Goal: Task Accomplishment & Management: Complete application form

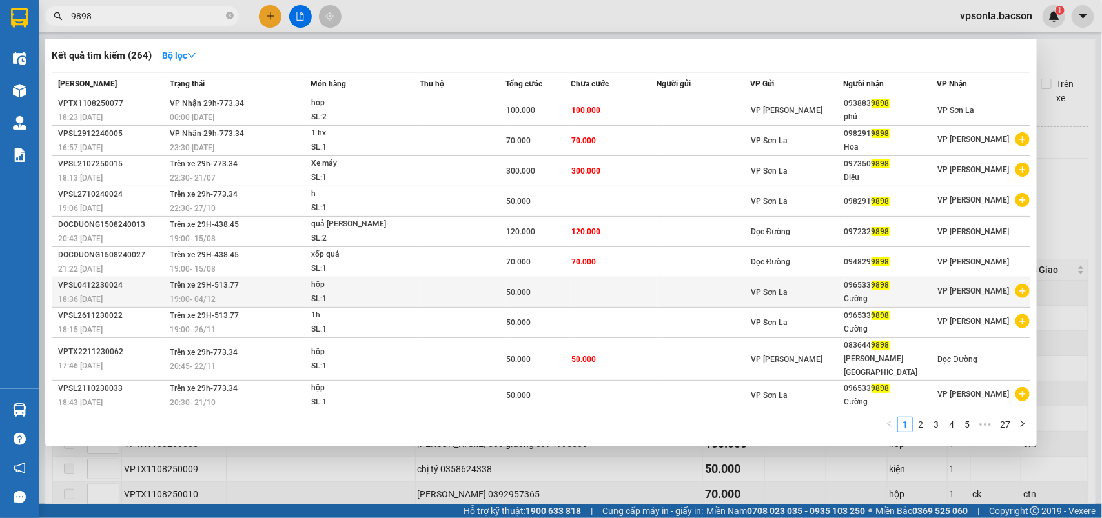
scroll to position [150, 0]
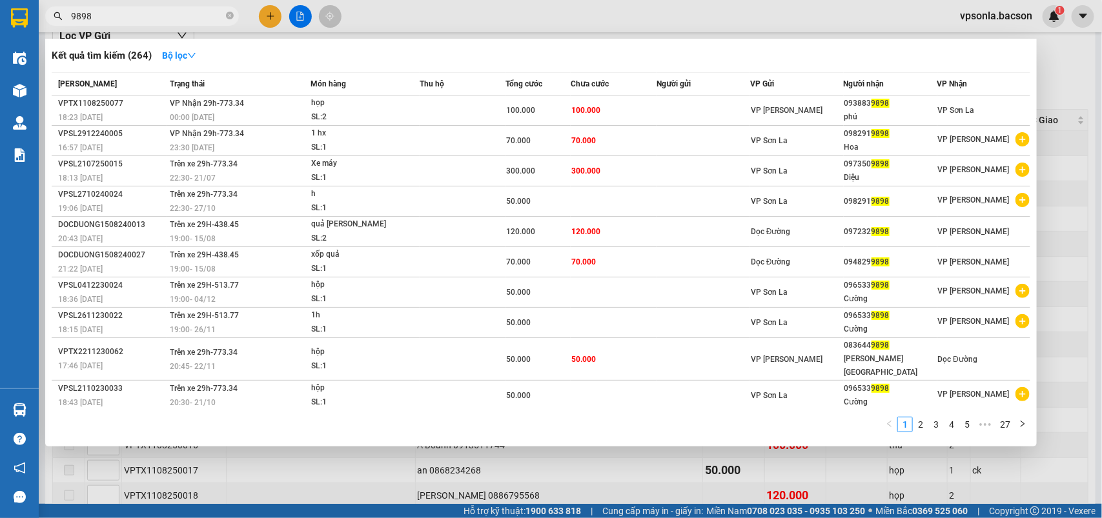
click at [192, 10] on input "9898" at bounding box center [147, 16] width 152 height 14
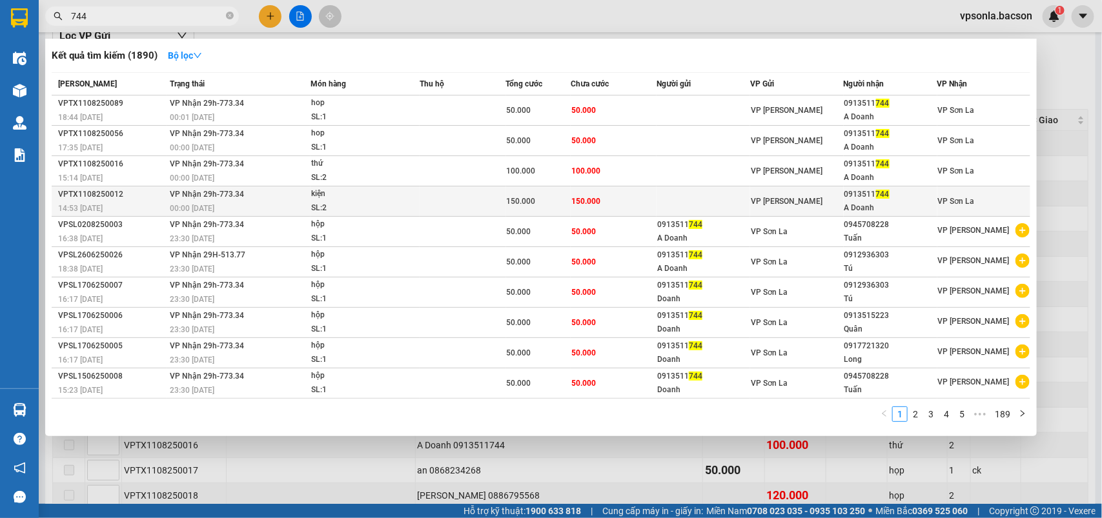
type input "744"
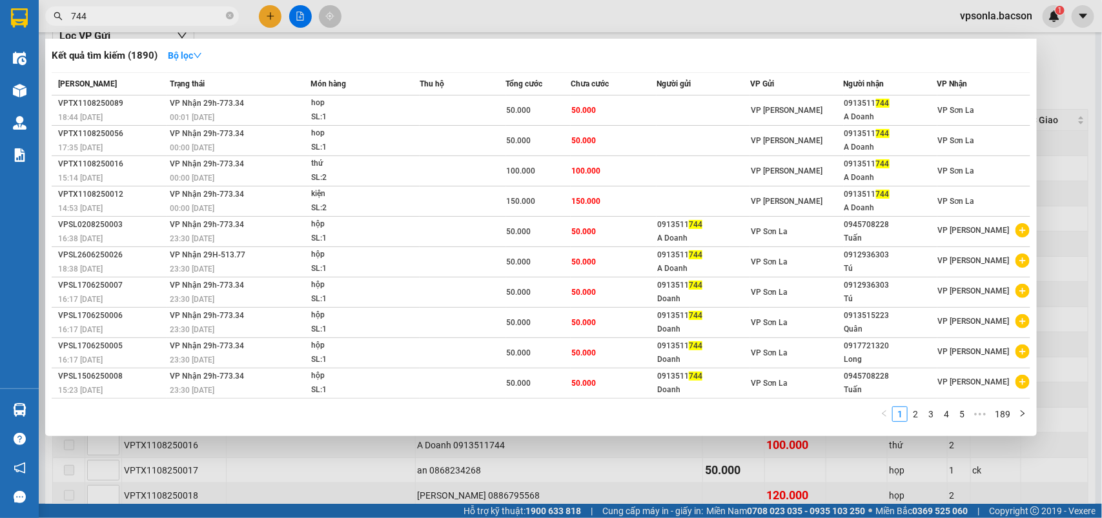
click at [896, 210] on div "A Doanh" at bounding box center [890, 208] width 92 height 14
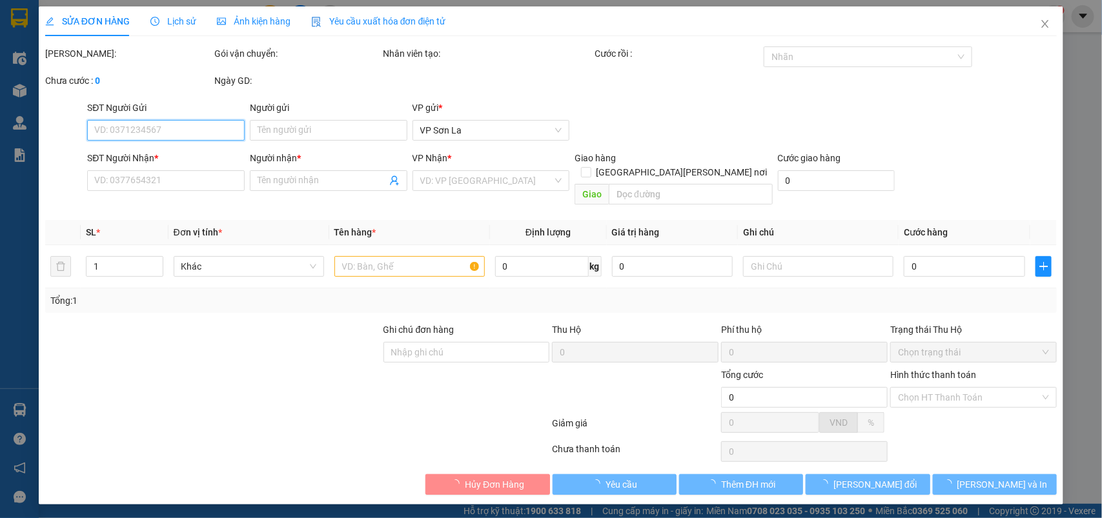
type input "0913511744"
type input "A Doanh"
type input "150.000"
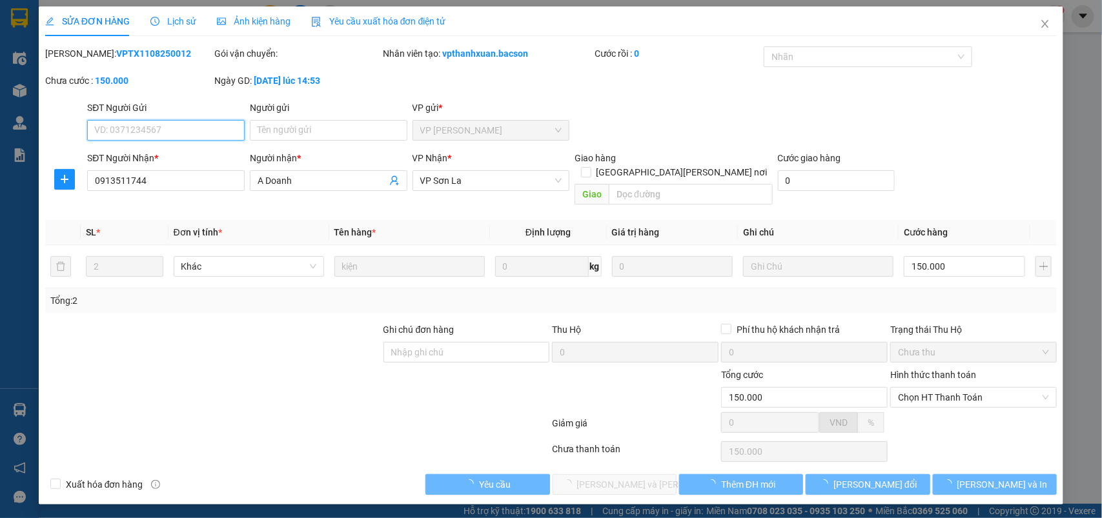
click at [947, 388] on span "Chọn HT Thanh Toán" at bounding box center [973, 397] width 151 height 19
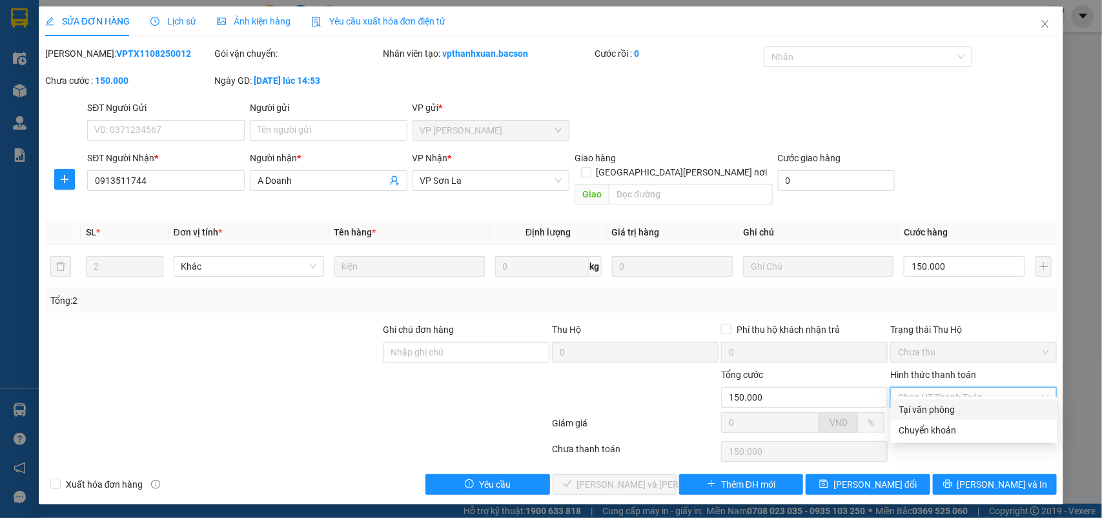
click at [937, 412] on div "Tại văn phòng" at bounding box center [973, 410] width 151 height 14
type input "0"
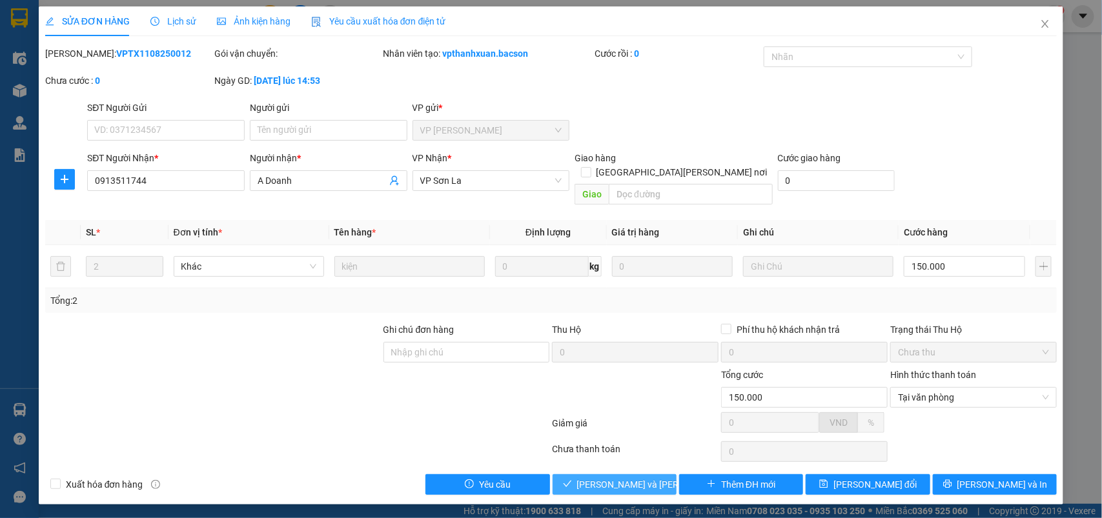
click at [619, 478] on span "[PERSON_NAME] và [PERSON_NAME] hàng" at bounding box center [664, 485] width 174 height 14
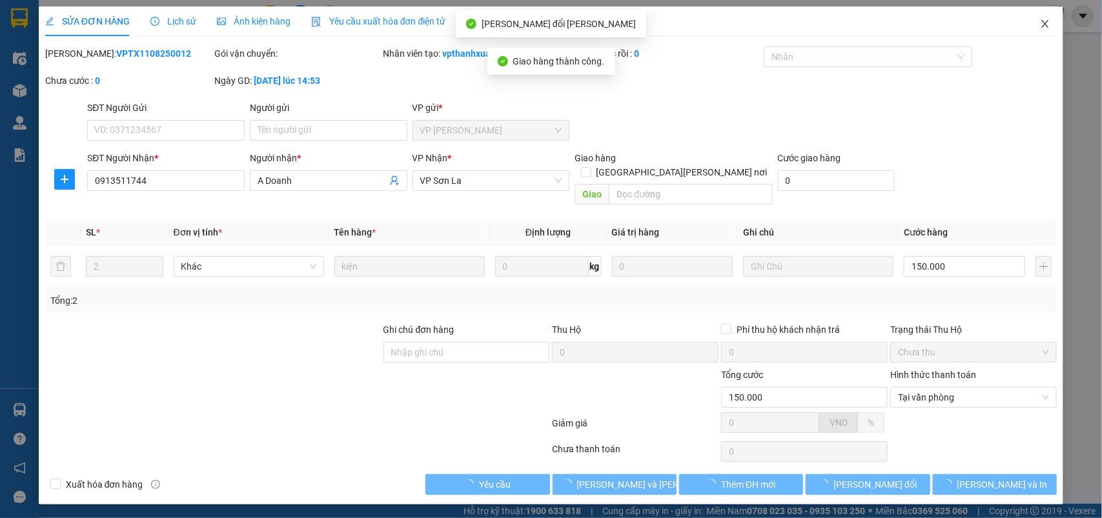
click at [1045, 27] on icon "close" at bounding box center [1045, 24] width 10 height 10
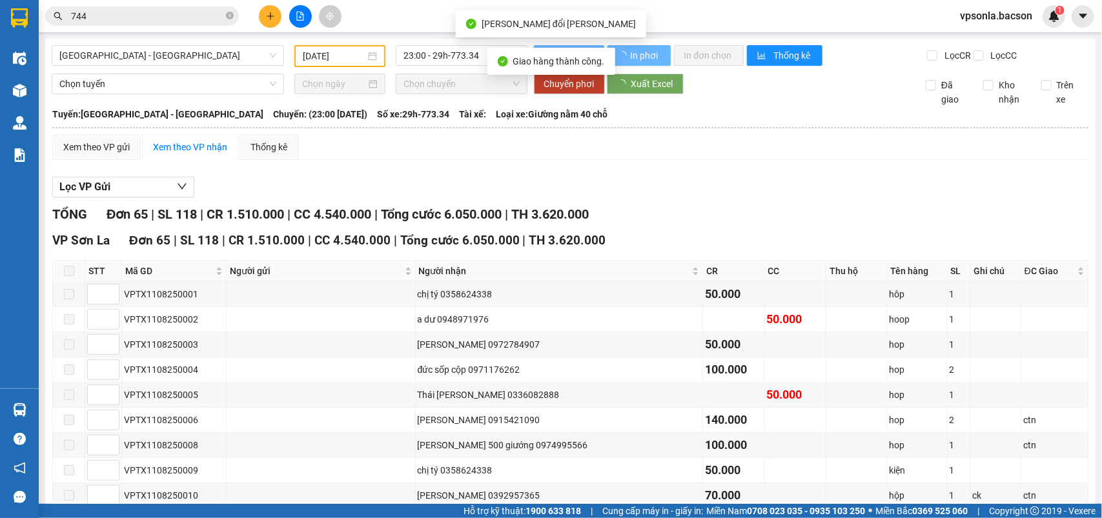
click at [1045, 27] on div "Kết quả [PERSON_NAME] ( 1890 ) Bộ lọc Mã ĐH Trạng thái Món hàng Thu hộ [PERSON_…" at bounding box center [551, 16] width 1102 height 32
click at [149, 12] on input "744" at bounding box center [147, 16] width 152 height 14
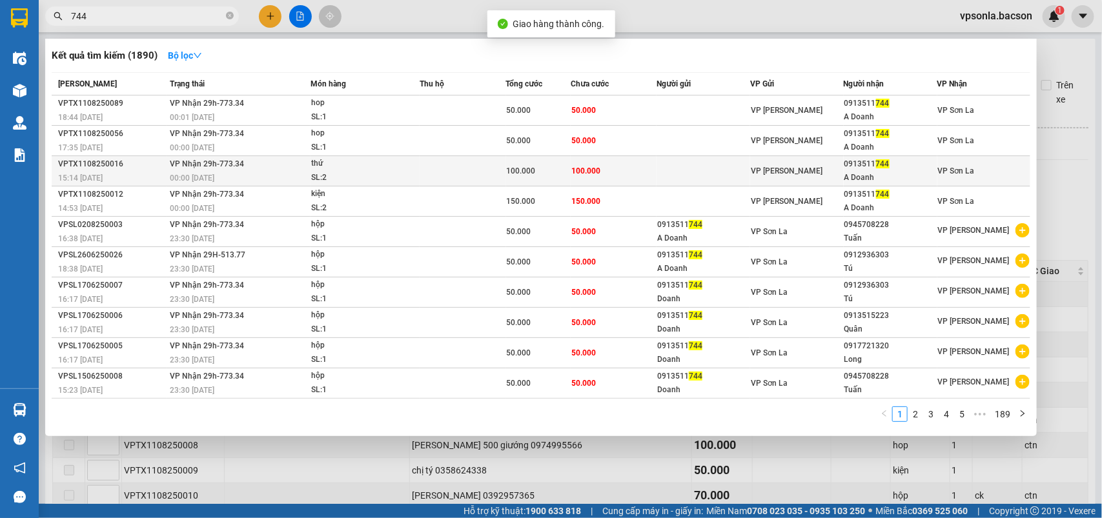
click at [823, 168] on div "VP [PERSON_NAME]" at bounding box center [796, 171] width 92 height 14
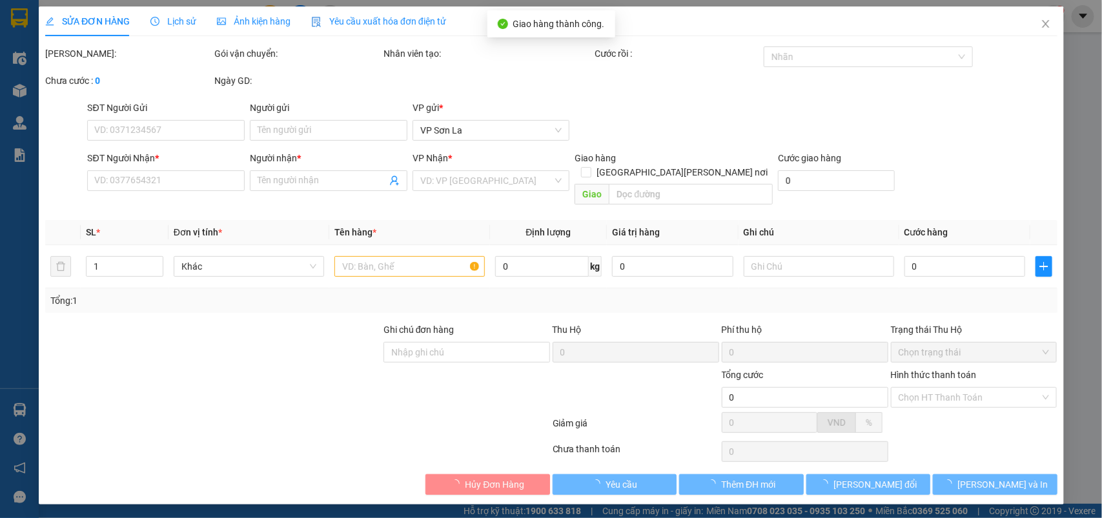
type input "0913511744"
type input "A Doanh"
type input "100.000"
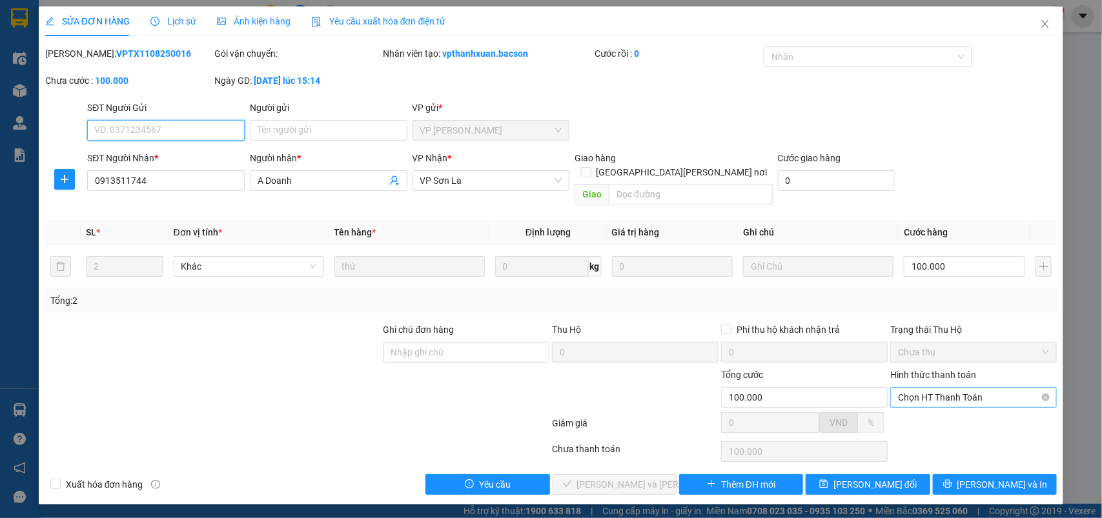
click at [940, 388] on span "Chọn HT Thanh Toán" at bounding box center [973, 397] width 151 height 19
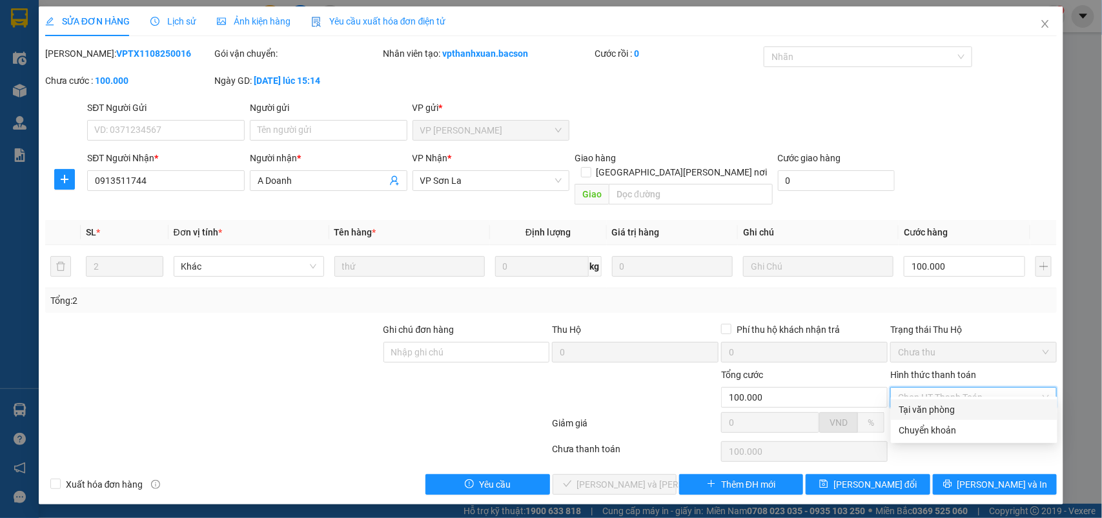
click at [913, 405] on div "Tại văn phòng" at bounding box center [973, 410] width 151 height 14
type input "0"
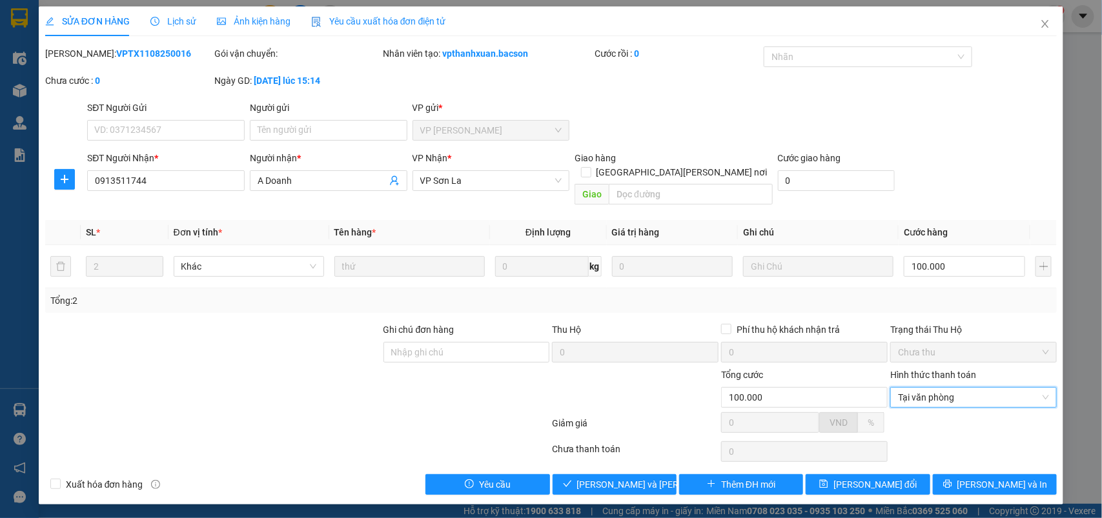
click at [592, 457] on div "Total Paid Fee 0 Total UnPaid Fee 100.000 Cash Collection Total Fee Mã ĐH: VPTX…" at bounding box center [551, 270] width 1012 height 448
click at [584, 474] on button "[PERSON_NAME] và [PERSON_NAME] hàng" at bounding box center [614, 484] width 124 height 21
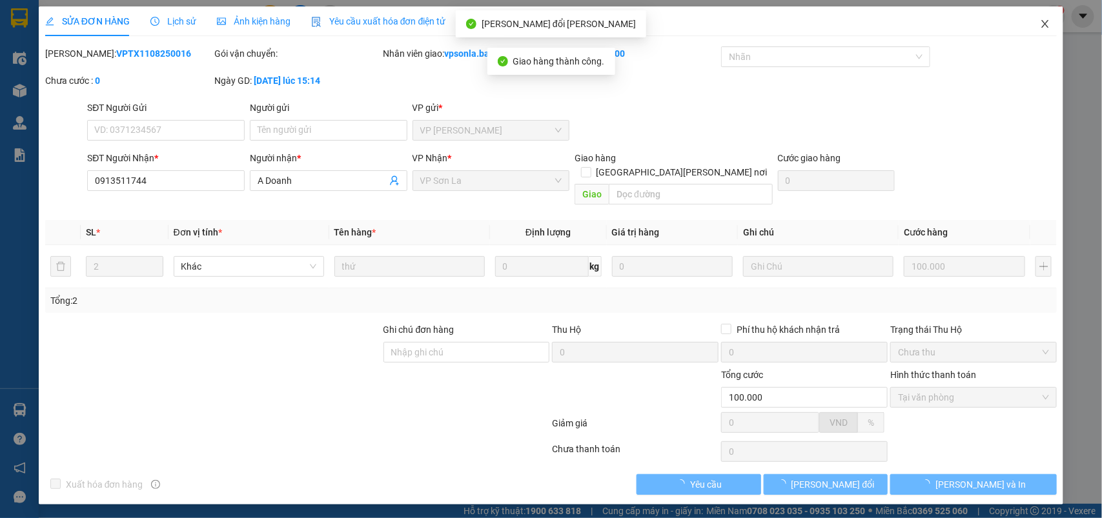
click at [1040, 21] on icon "close" at bounding box center [1045, 24] width 10 height 10
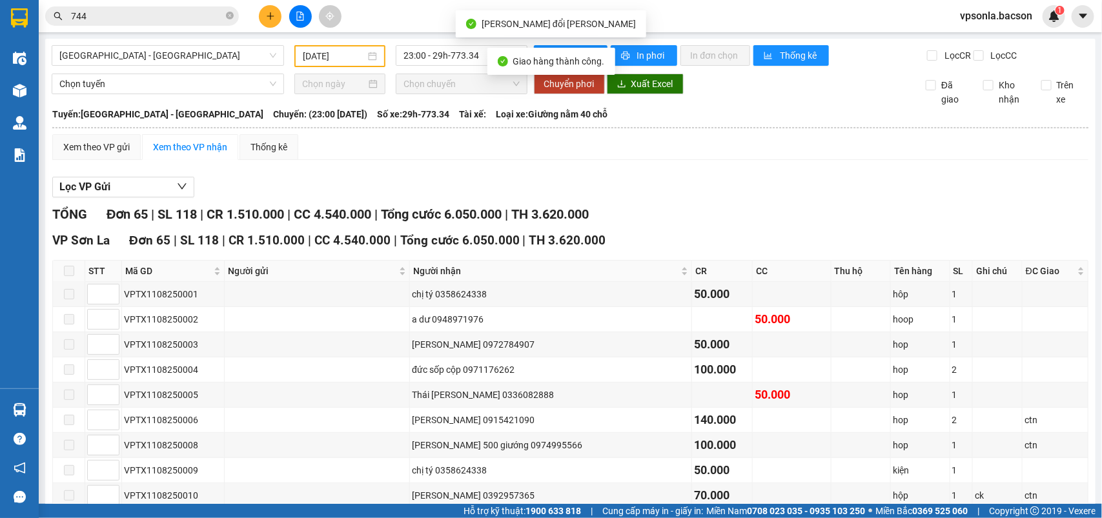
click at [156, 18] on input "744" at bounding box center [147, 16] width 152 height 14
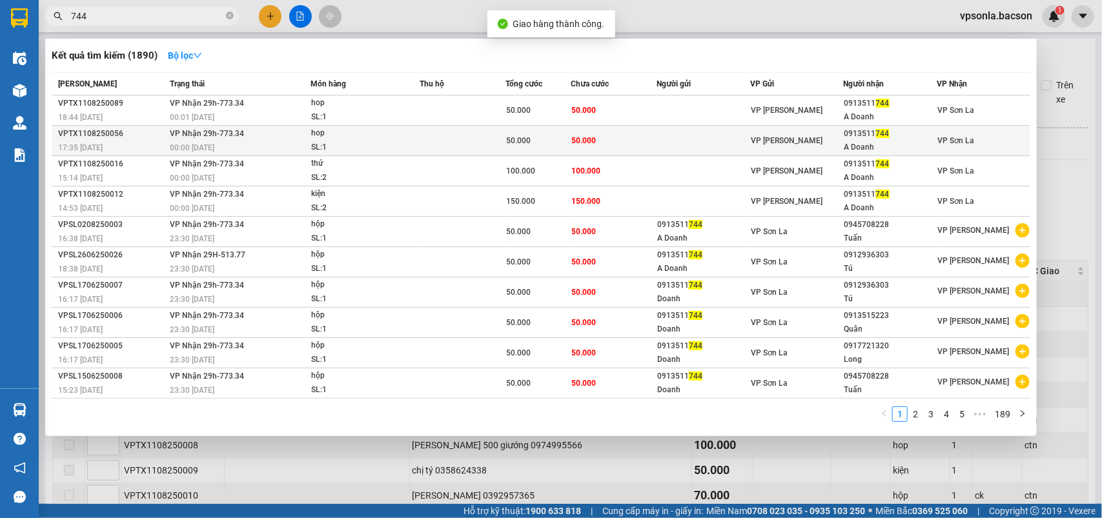
click at [887, 143] on div "A Doanh" at bounding box center [890, 148] width 92 height 14
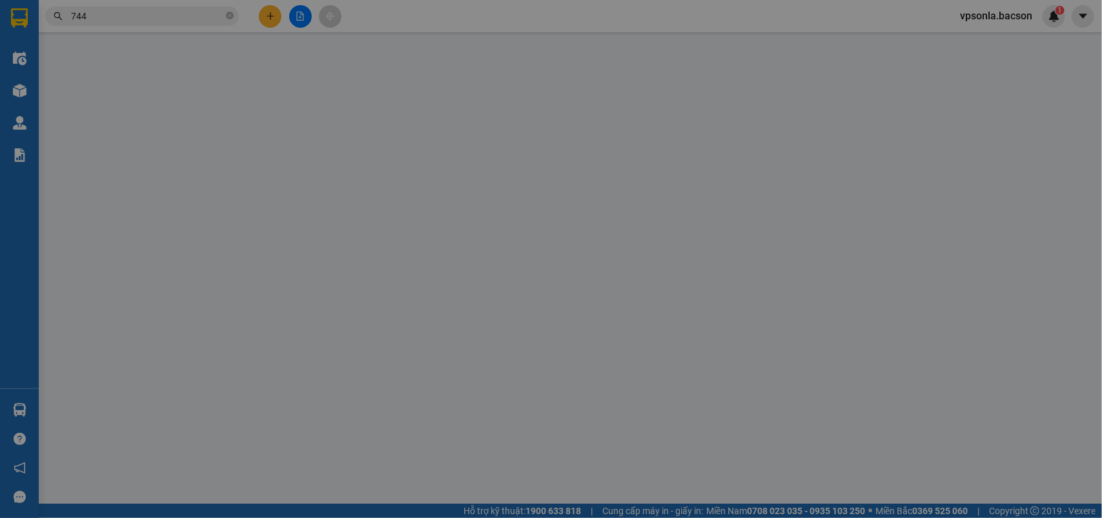
type input "0913511744"
type input "A Doanh"
type input "50.000"
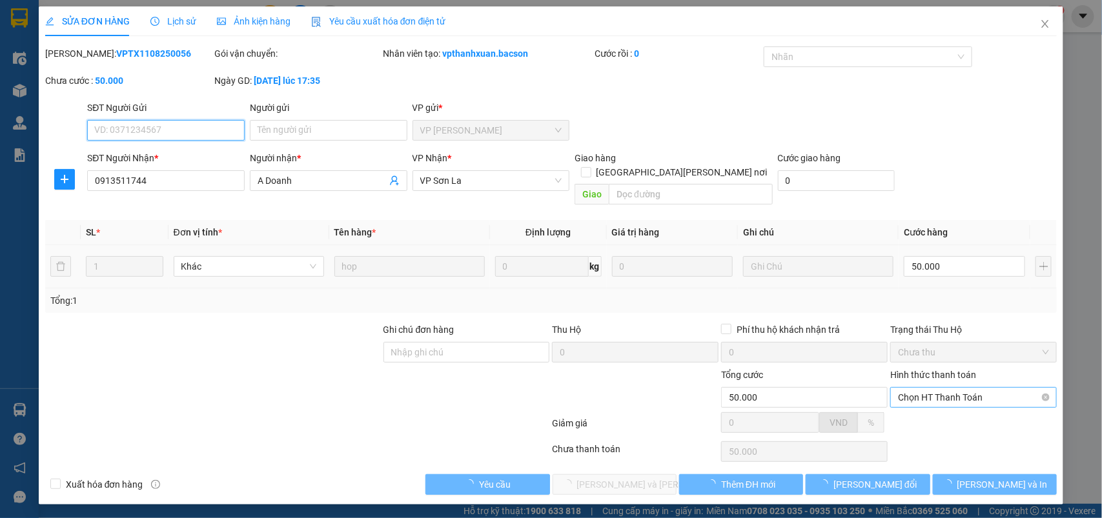
click at [912, 388] on span "Chọn HT Thanh Toán" at bounding box center [973, 397] width 151 height 19
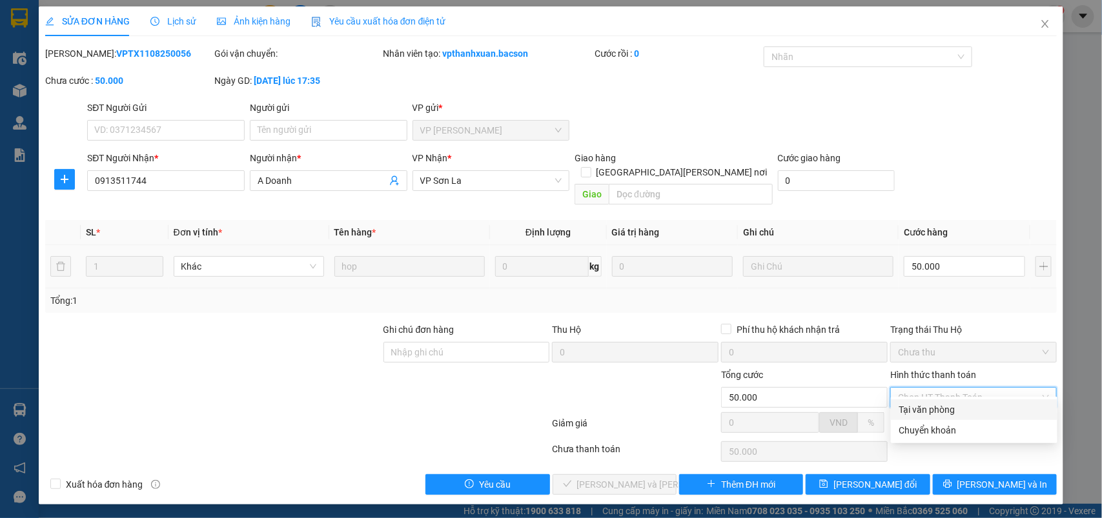
drag, startPoint x: 910, startPoint y: 408, endPoint x: 678, endPoint y: 450, distance: 235.3
click at [905, 413] on div "Tại văn phòng" at bounding box center [973, 410] width 151 height 14
type input "0"
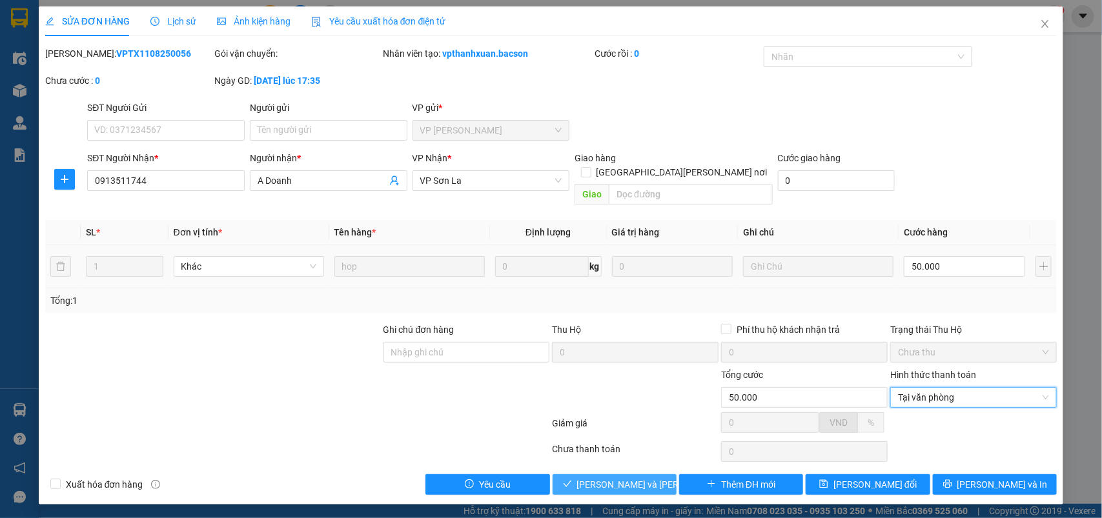
click at [630, 478] on span "[PERSON_NAME] và [PERSON_NAME] hàng" at bounding box center [664, 485] width 174 height 14
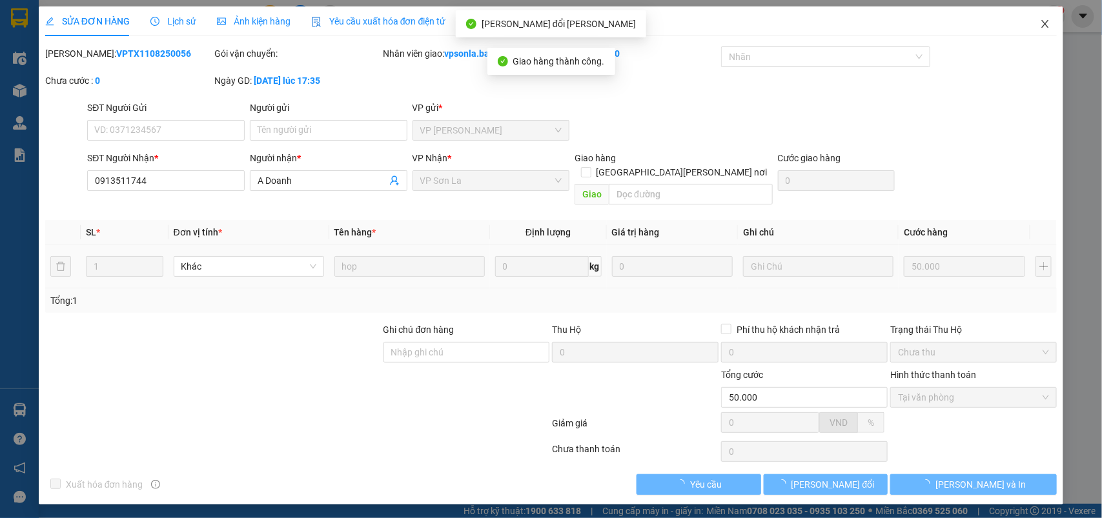
click at [1042, 24] on icon "close" at bounding box center [1045, 24] width 10 height 10
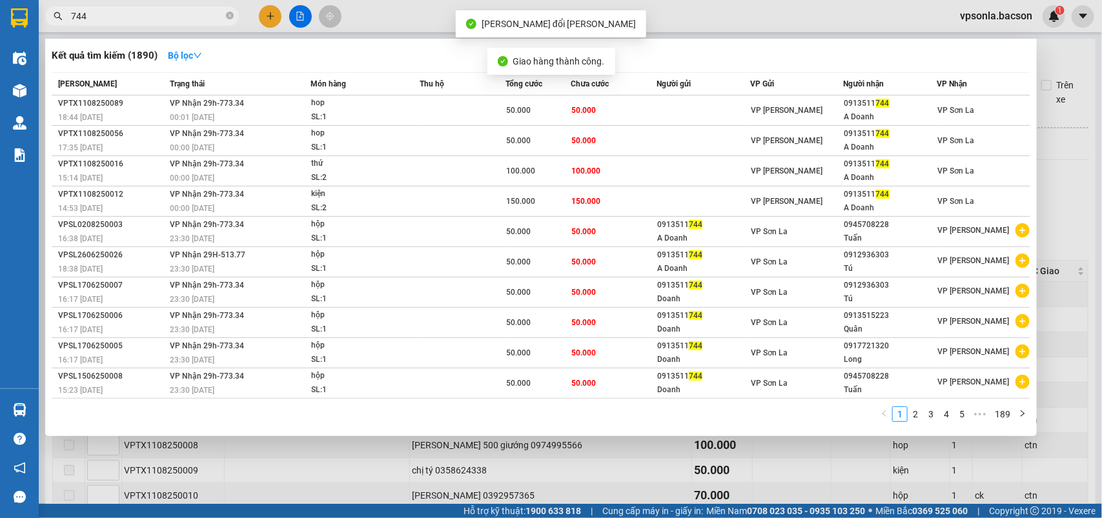
click at [158, 21] on input "744" at bounding box center [147, 16] width 152 height 14
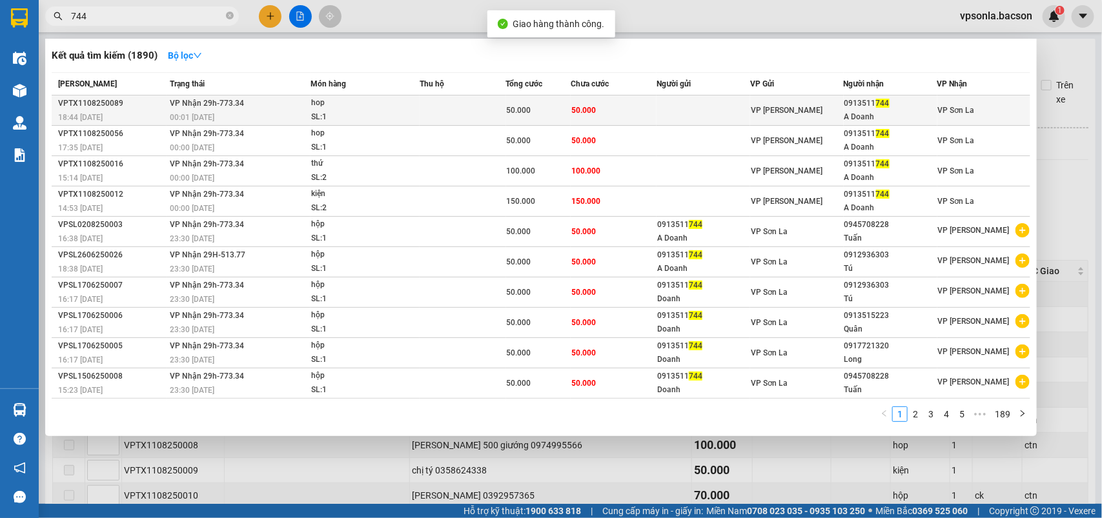
click at [836, 114] on div "VP [PERSON_NAME]" at bounding box center [796, 110] width 92 height 14
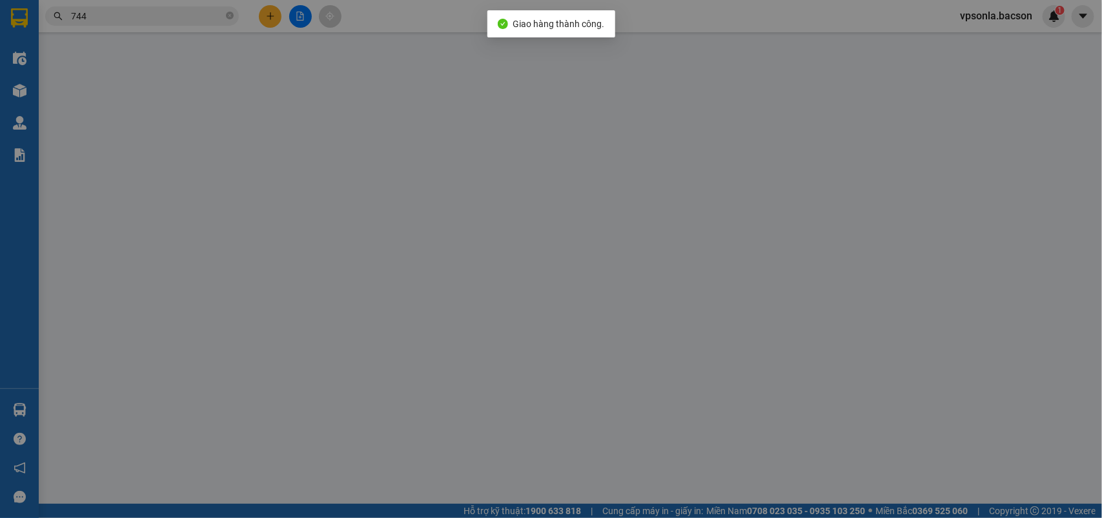
type input "0913511744"
type input "A Doanh"
type input "50.000"
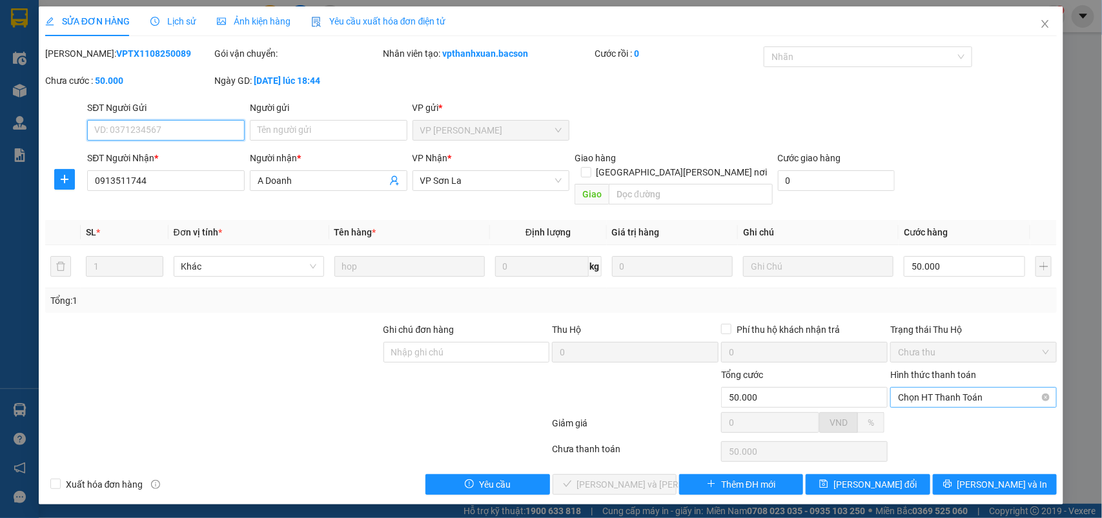
click at [916, 388] on span "Chọn HT Thanh Toán" at bounding box center [973, 397] width 151 height 19
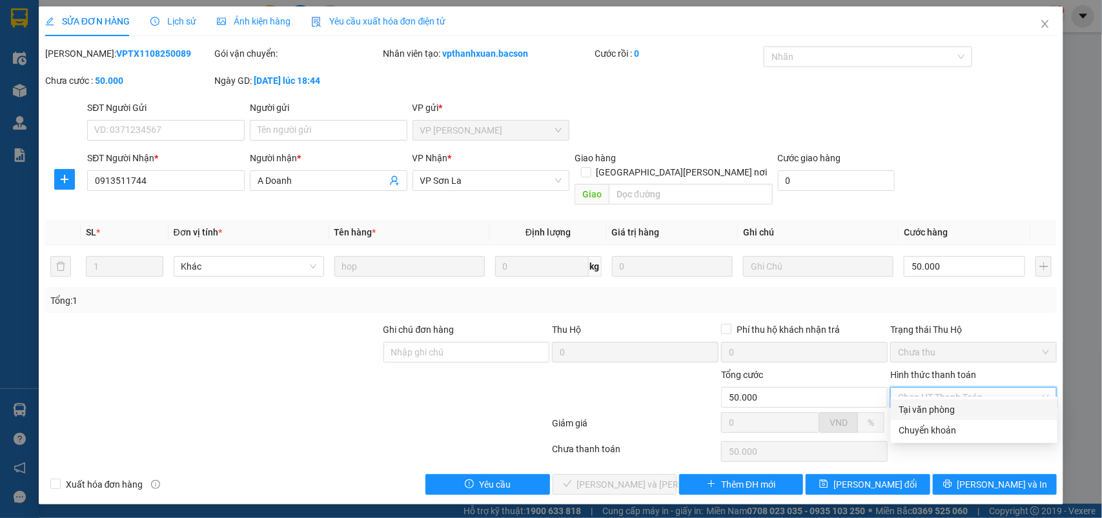
drag, startPoint x: 912, startPoint y: 403, endPoint x: 900, endPoint y: 411, distance: 14.0
click at [911, 404] on div "Tại văn phòng" at bounding box center [973, 410] width 151 height 14
type input "0"
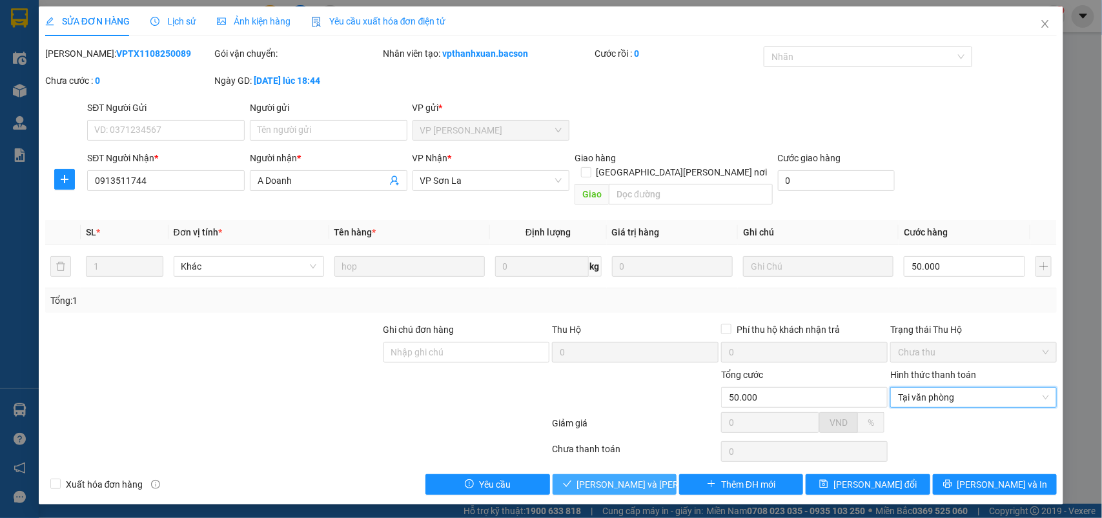
click at [665, 474] on button "[PERSON_NAME] và [PERSON_NAME] hàng" at bounding box center [614, 484] width 124 height 21
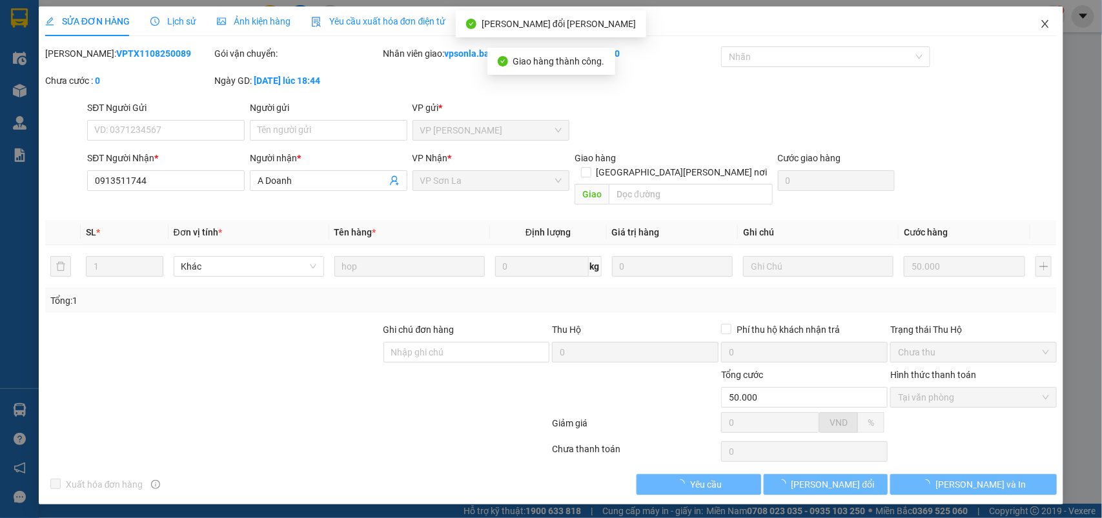
click at [1046, 25] on icon "close" at bounding box center [1045, 24] width 7 height 8
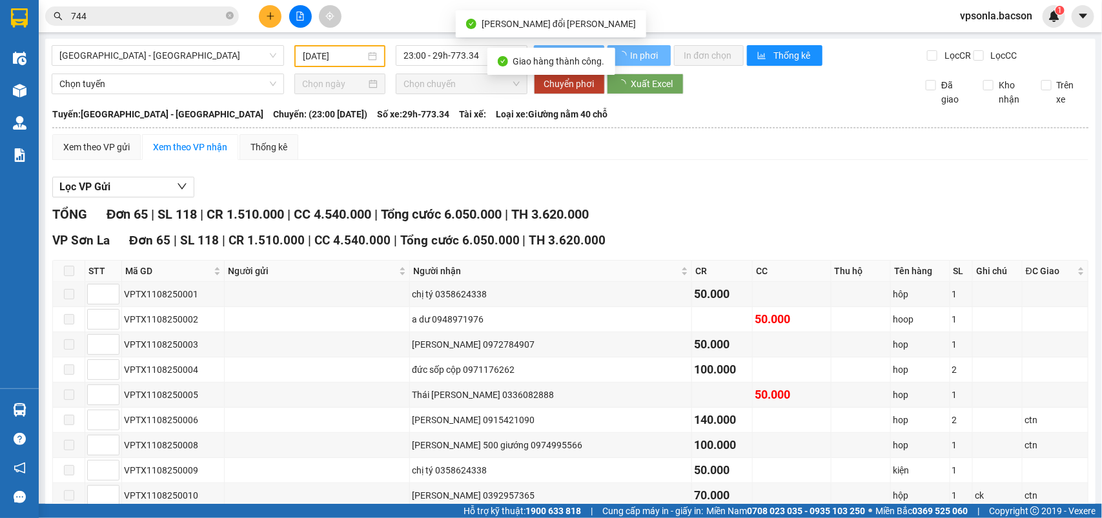
click at [85, 21] on input "744" at bounding box center [147, 16] width 152 height 14
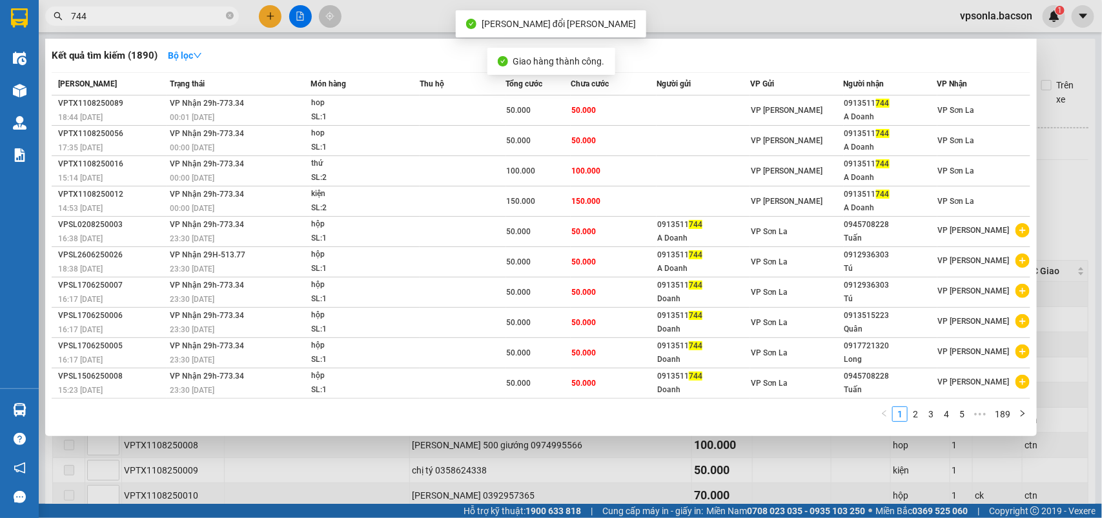
click at [85, 21] on input "744" at bounding box center [147, 16] width 152 height 14
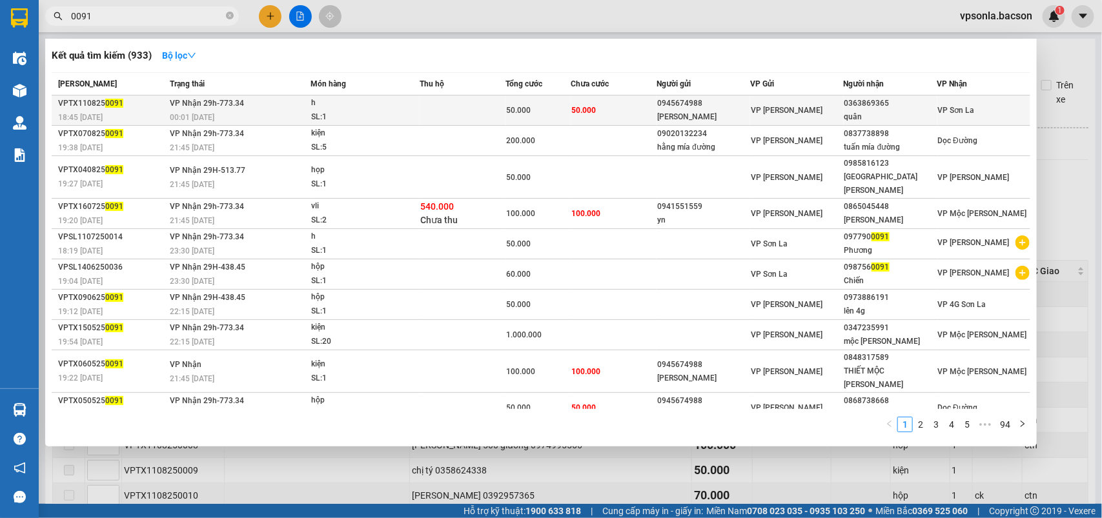
type input "0091"
click at [852, 114] on div "quân" at bounding box center [890, 117] width 92 height 14
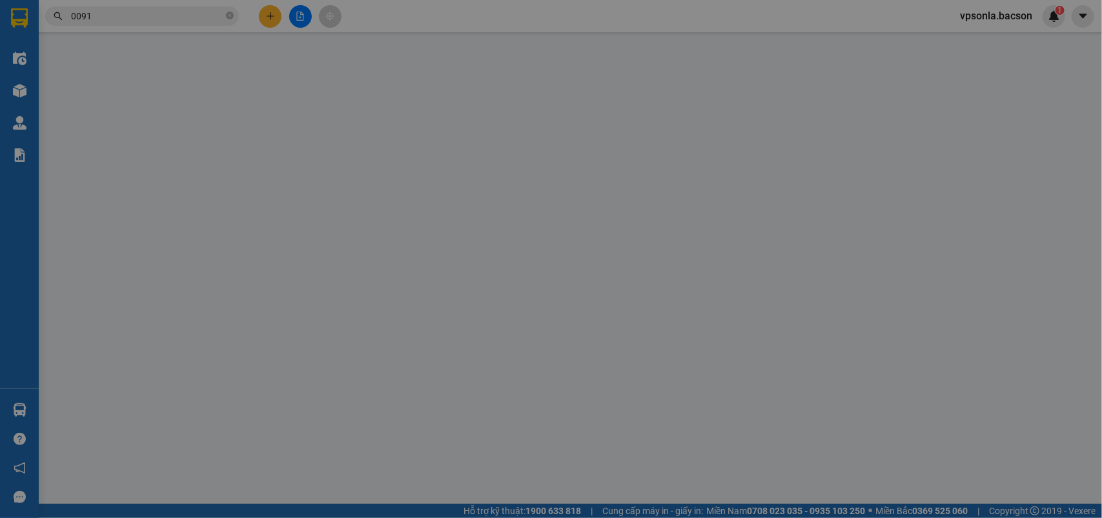
type input "0945674988"
type input "[PERSON_NAME]"
type input "0363869365"
type input "quân"
type input "50.000"
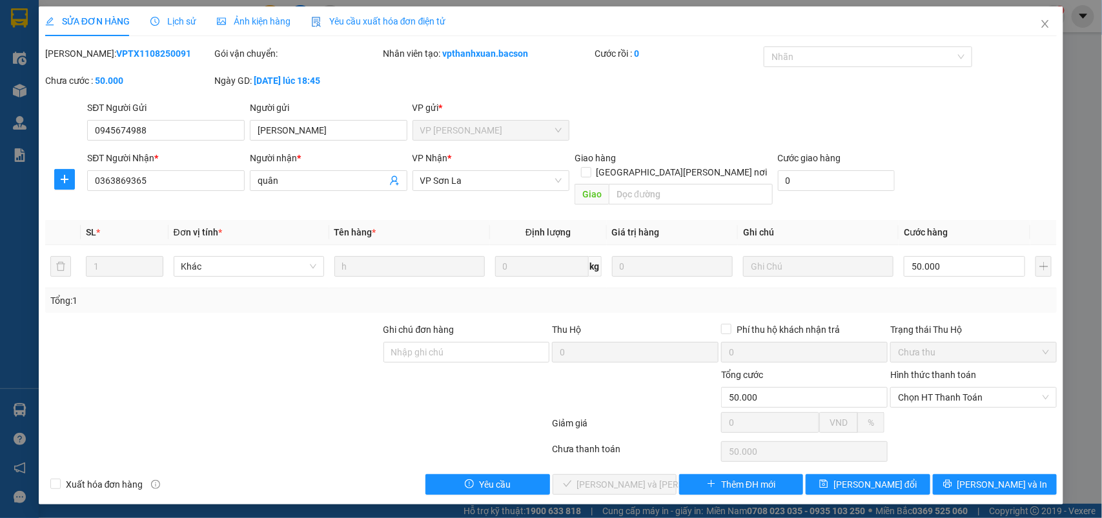
click at [929, 370] on div "Hình thức thanh toán" at bounding box center [973, 377] width 166 height 19
click at [928, 388] on span "Chọn HT Thanh Toán" at bounding box center [973, 397] width 151 height 19
click at [918, 410] on div "Tại văn phòng" at bounding box center [973, 410] width 151 height 14
type input "0"
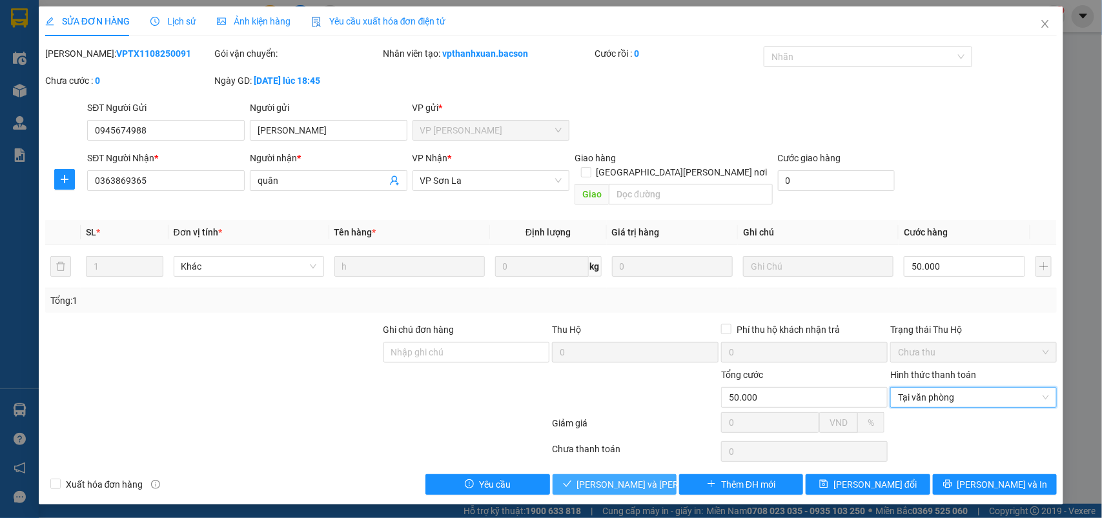
click at [610, 478] on span "[PERSON_NAME] và [PERSON_NAME] hàng" at bounding box center [664, 485] width 174 height 14
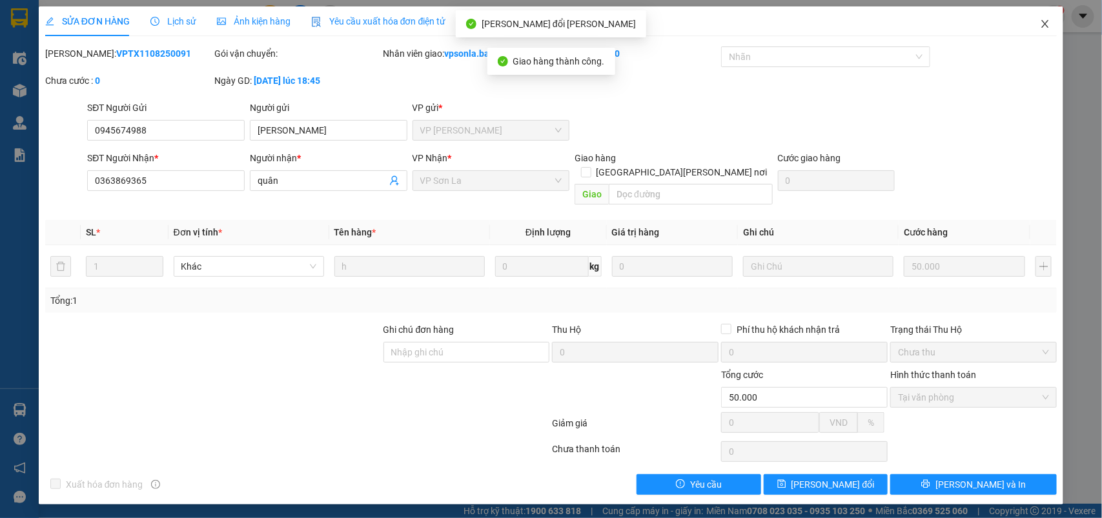
click at [1046, 23] on icon "close" at bounding box center [1045, 24] width 7 height 8
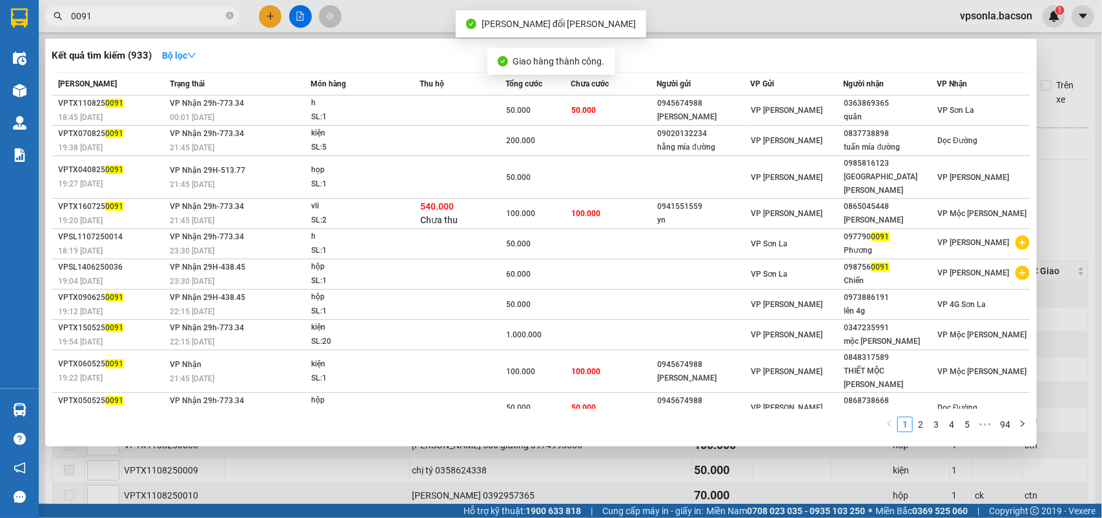
click at [159, 17] on input "0091" at bounding box center [147, 16] width 152 height 14
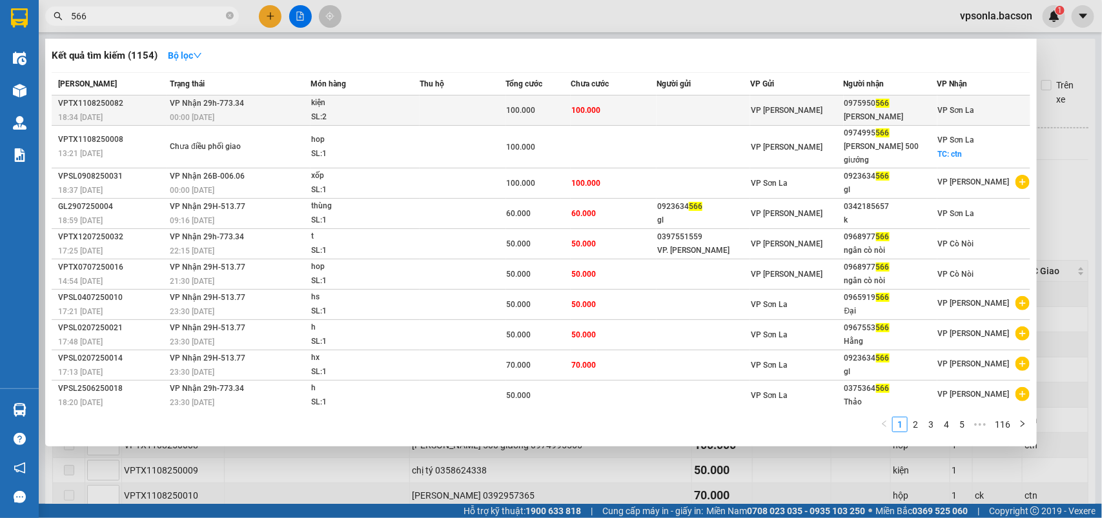
type input "566"
click at [913, 101] on div "0975950 566" at bounding box center [890, 104] width 92 height 14
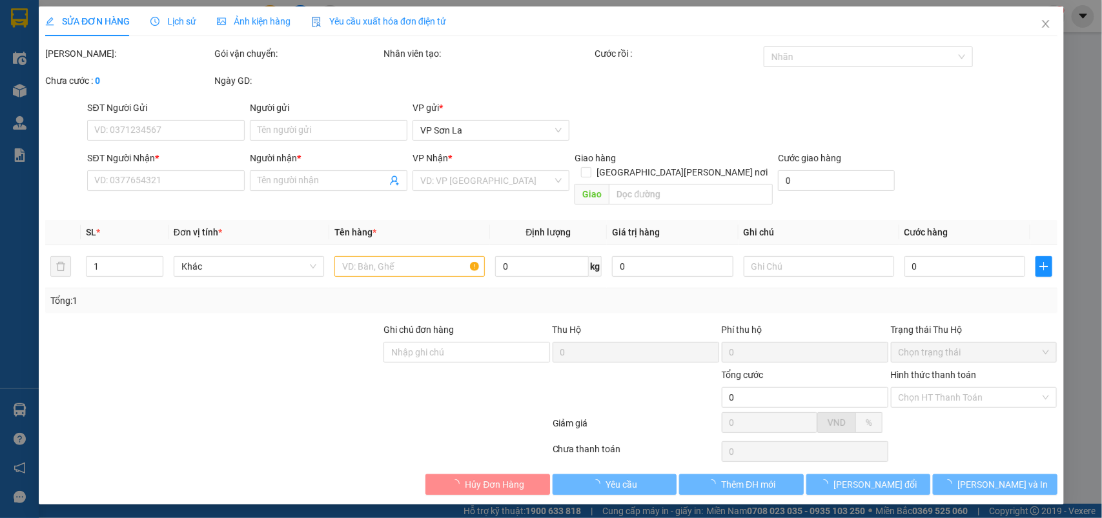
type input "0975950566"
type input "[PERSON_NAME]"
type input "100.000"
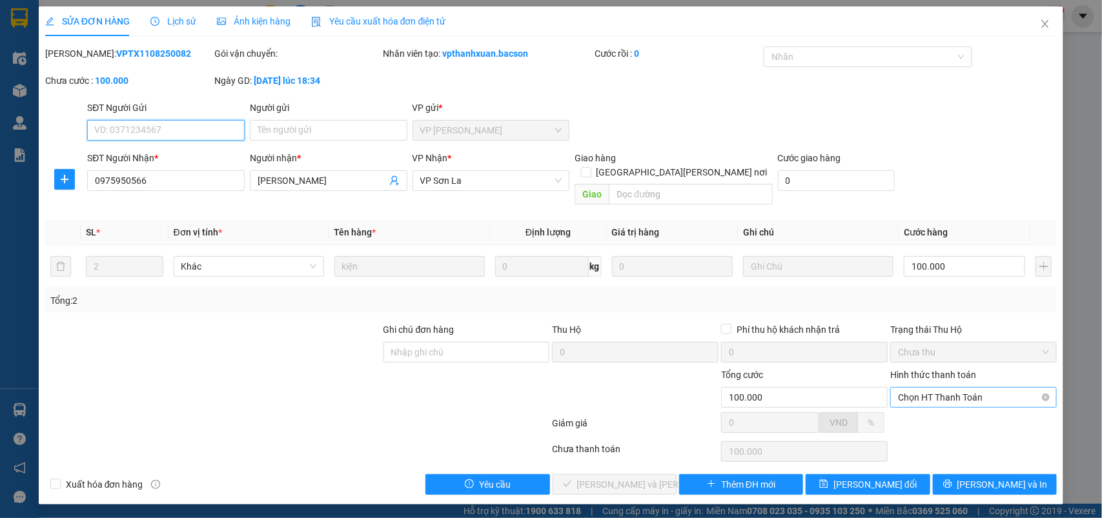
click at [913, 388] on span "Chọn HT Thanh Toán" at bounding box center [973, 397] width 151 height 19
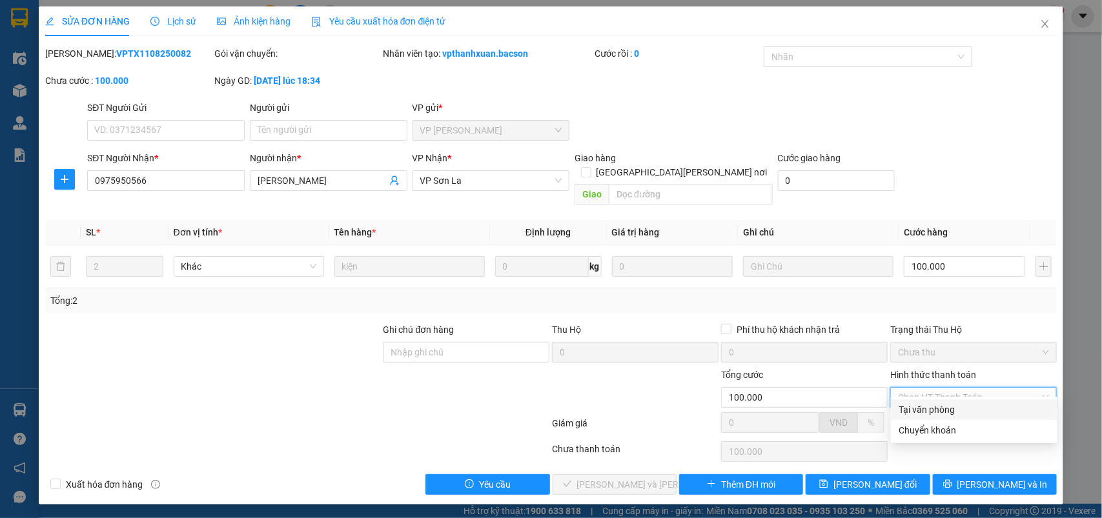
click at [914, 400] on div "Tại văn phòng" at bounding box center [974, 409] width 166 height 21
type input "0"
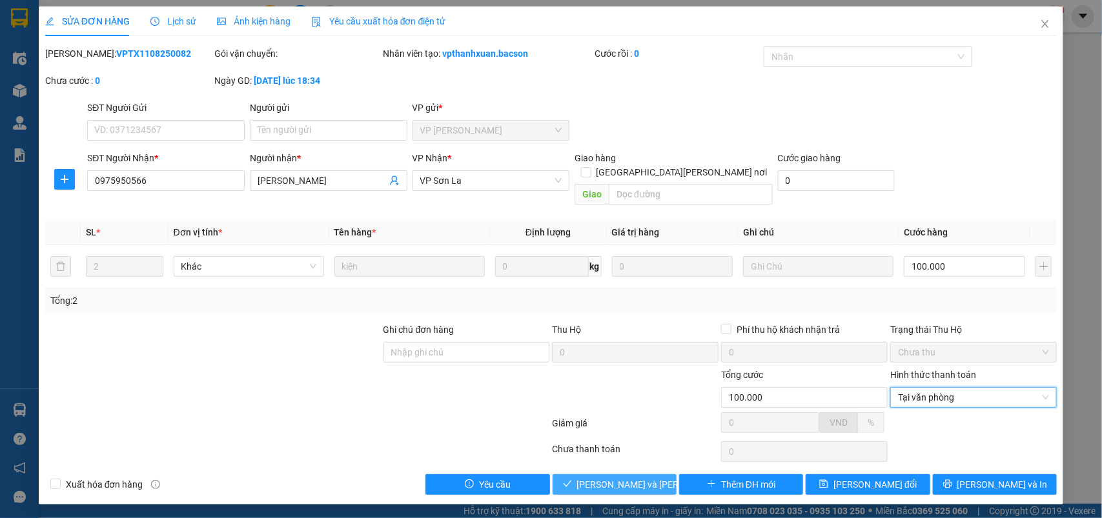
click at [570, 474] on button "[PERSON_NAME] và [PERSON_NAME] hàng" at bounding box center [614, 484] width 124 height 21
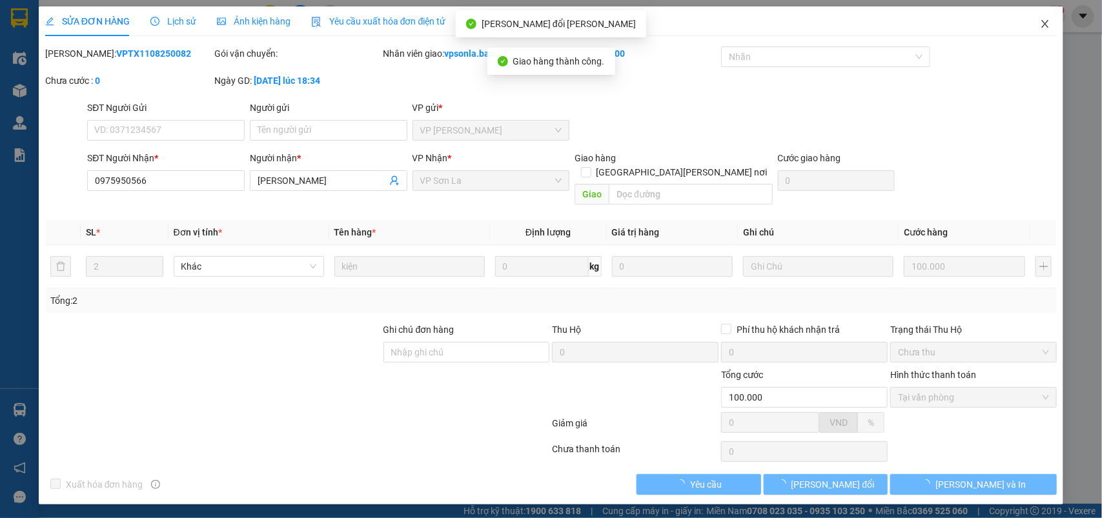
click at [1047, 34] on span "Close" at bounding box center [1045, 24] width 36 height 36
click at [1047, 24] on div "1" at bounding box center [1053, 16] width 23 height 23
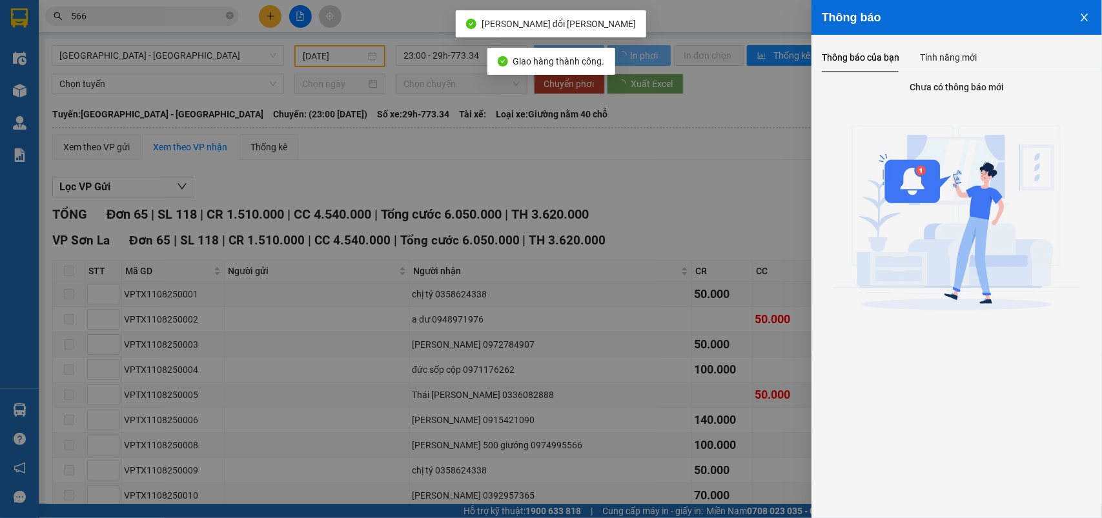
click at [90, 24] on div at bounding box center [551, 259] width 1102 height 518
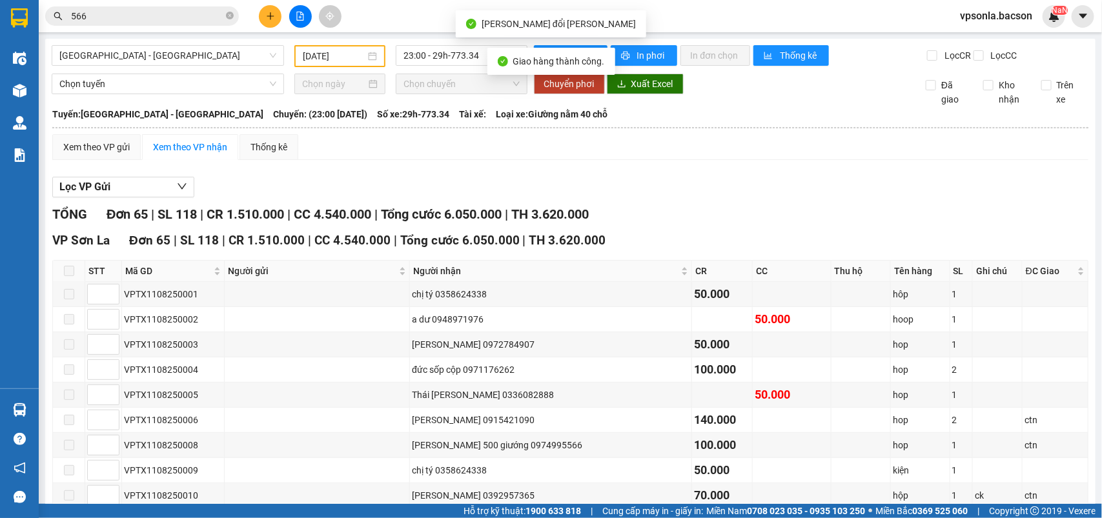
click at [103, 15] on input "566" at bounding box center [147, 16] width 152 height 14
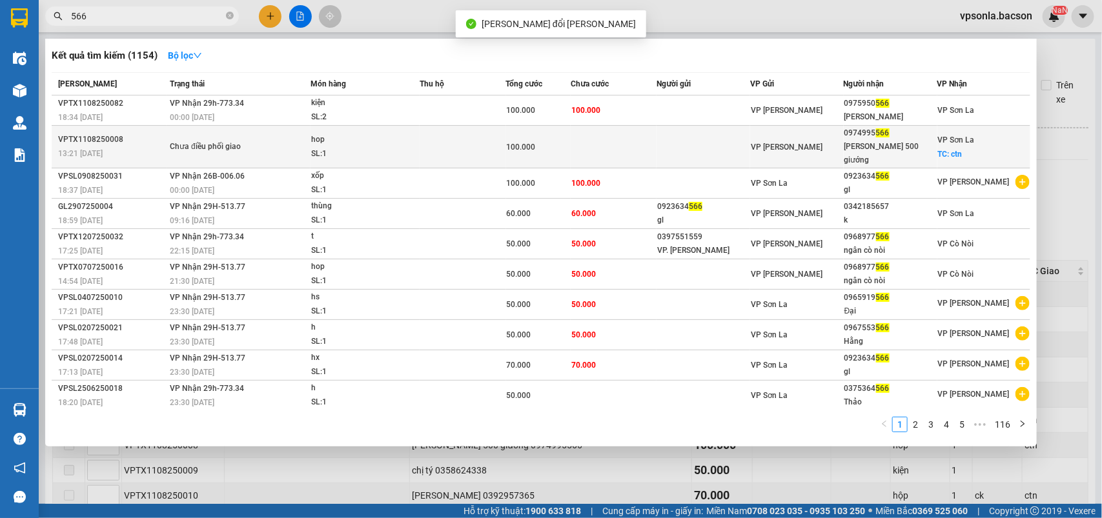
click at [918, 128] on div "0974995 566" at bounding box center [890, 133] width 92 height 14
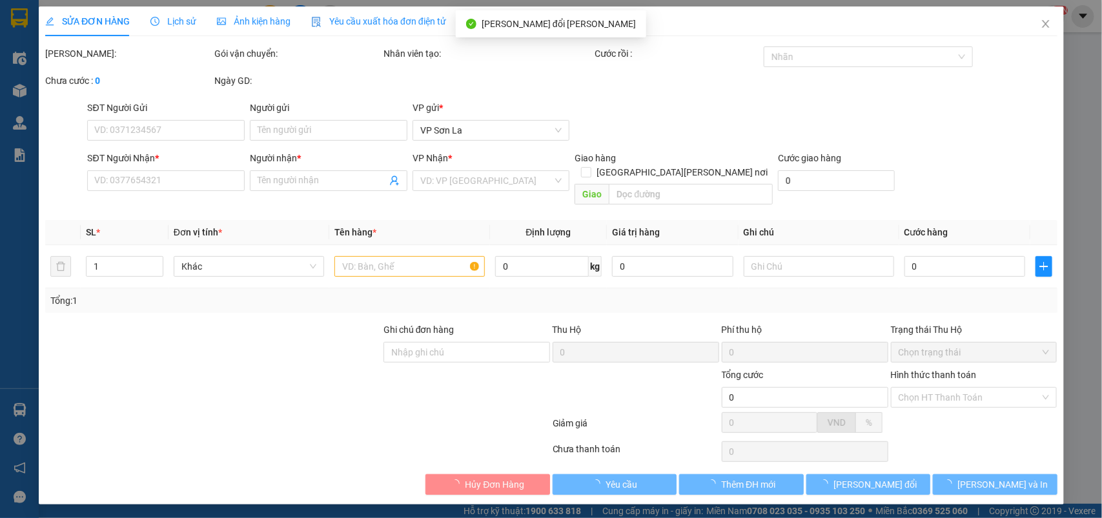
type input "0974995566"
type input "[PERSON_NAME] 500 giướng"
checkbox input "true"
type input "ctn"
type input "100.000"
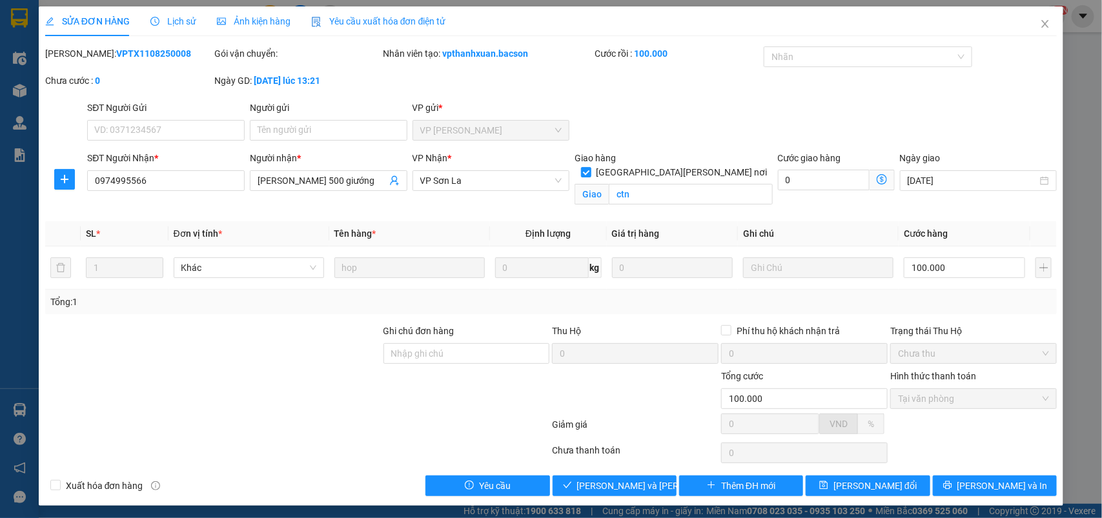
drag, startPoint x: 608, startPoint y: 468, endPoint x: 603, endPoint y: 476, distance: 9.0
click at [607, 469] on div "Total Paid Fee 100.000 Total UnPaid Fee 0 Cash Collection Total Fee Mã ĐH: VPTX…" at bounding box center [551, 271] width 1012 height 450
click at [603, 476] on button "[PERSON_NAME] và [PERSON_NAME] hàng" at bounding box center [614, 486] width 124 height 21
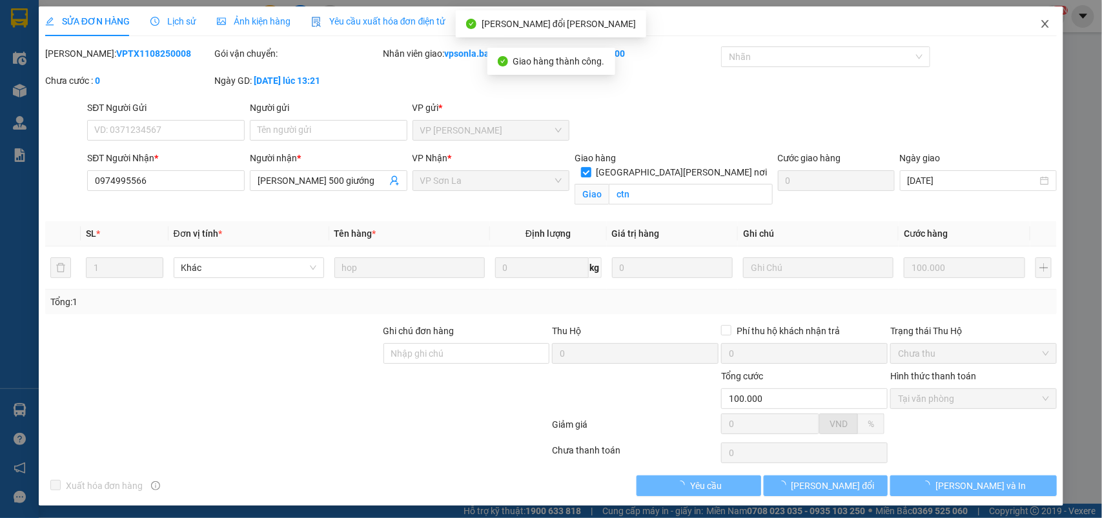
click at [1042, 23] on icon "close" at bounding box center [1045, 24] width 7 height 8
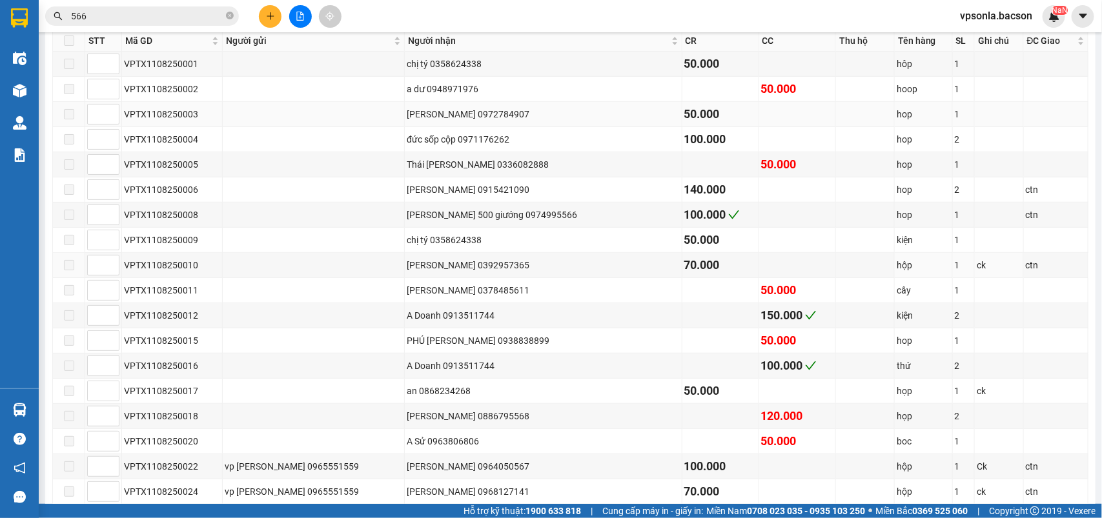
scroll to position [69, 0]
